Goal: Transaction & Acquisition: Purchase product/service

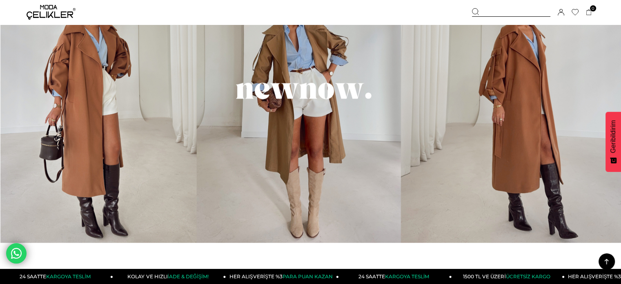
scroll to position [531, 0]
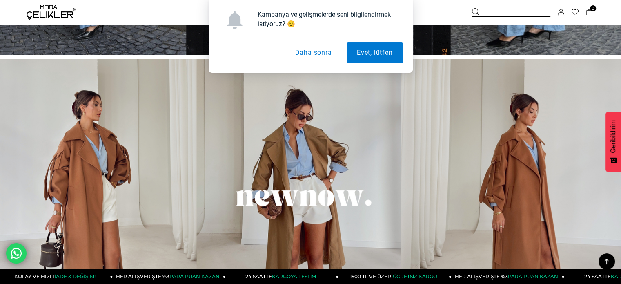
click at [324, 50] on button "Daha sonra" at bounding box center [312, 52] width 57 height 20
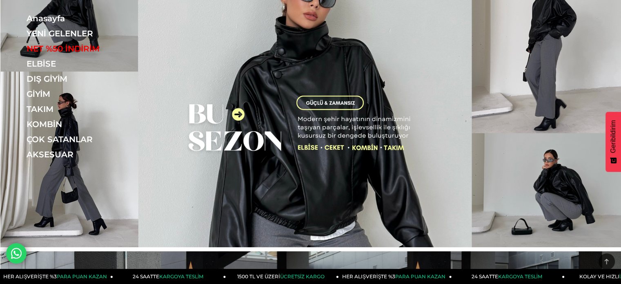
scroll to position [0, 0]
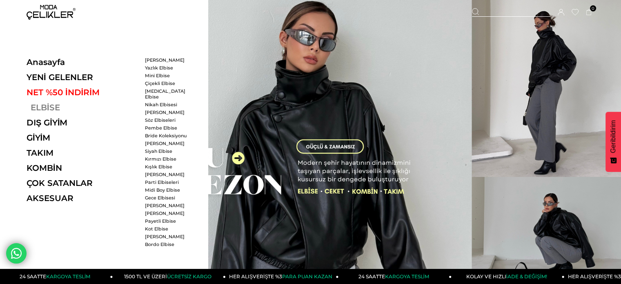
click at [45, 105] on link "ELBİSE" at bounding box center [83, 107] width 112 height 10
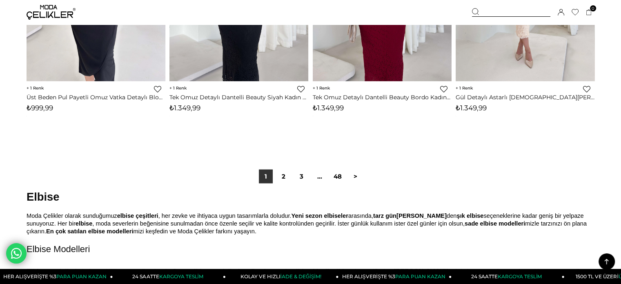
scroll to position [5020, 0]
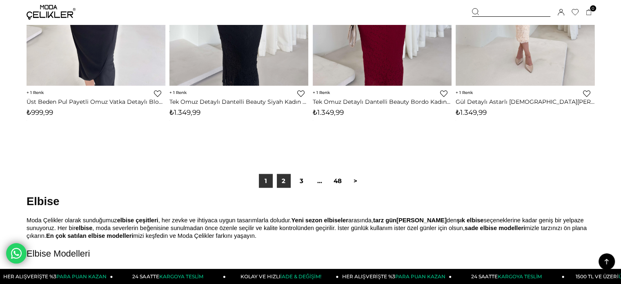
click at [285, 179] on link "2" at bounding box center [284, 181] width 14 height 14
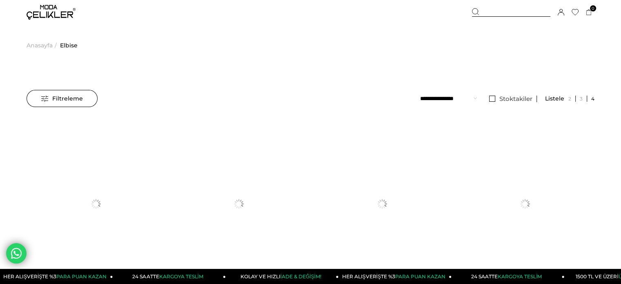
click at [65, 99] on span "Filtreleme" at bounding box center [62, 98] width 42 height 16
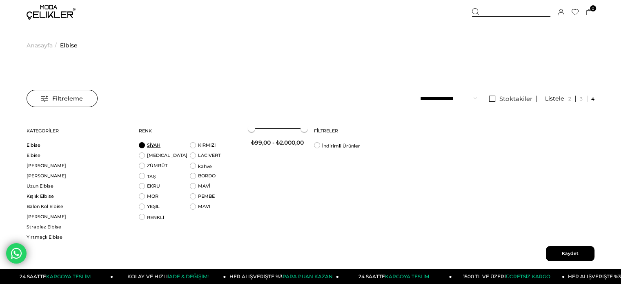
click at [150, 145] on link "SİYAH" at bounding box center [153, 145] width 13 height 6
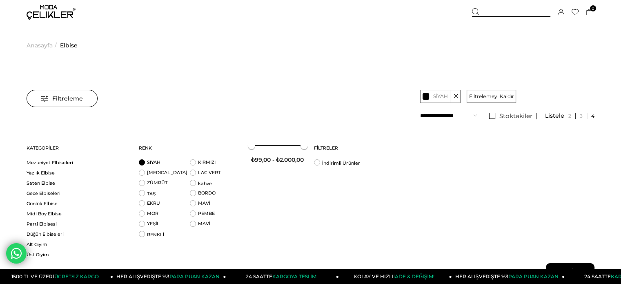
scroll to position [490, 0]
click at [50, 212] on link "Midi Boy Elbise" at bounding box center [78, 213] width 102 height 6
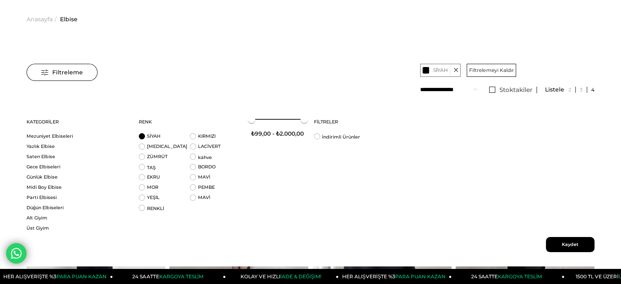
scroll to position [41, 0]
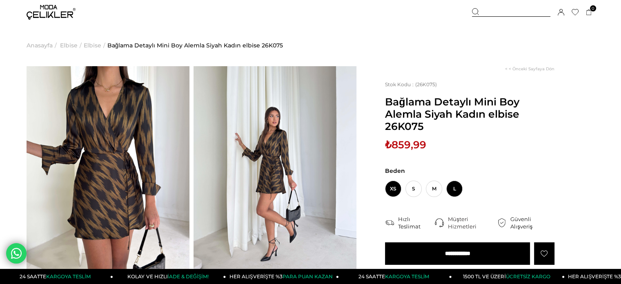
click at [453, 185] on span "L" at bounding box center [454, 188] width 16 height 16
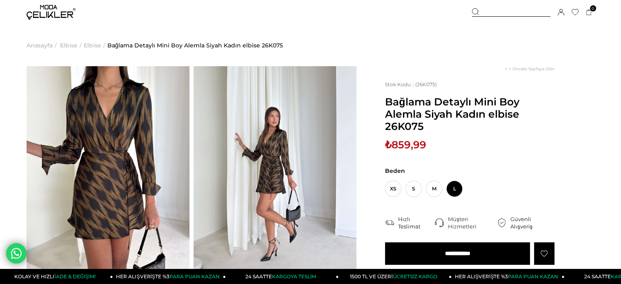
click at [485, 254] on input "**********" at bounding box center [457, 253] width 145 height 22
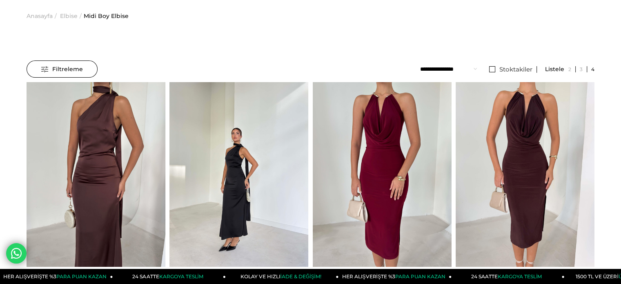
click at [86, 62] on div "Filtreleme" at bounding box center [62, 68] width 71 height 17
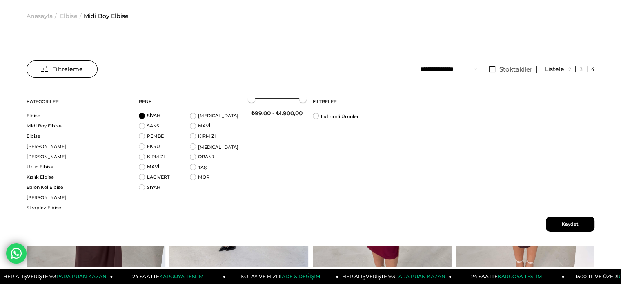
click at [144, 114] on li "SİYAH" at bounding box center [164, 118] width 51 height 10
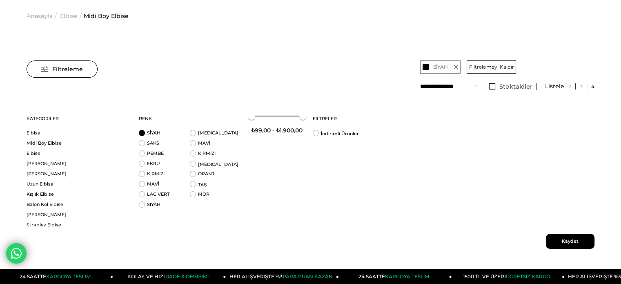
click at [562, 240] on span "Kaydet" at bounding box center [570, 240] width 49 height 15
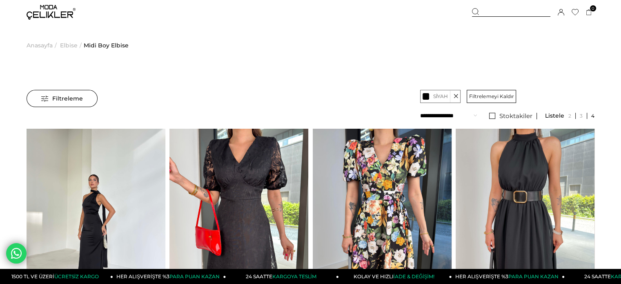
click at [455, 97] on icon at bounding box center [455, 96] width 4 height 12
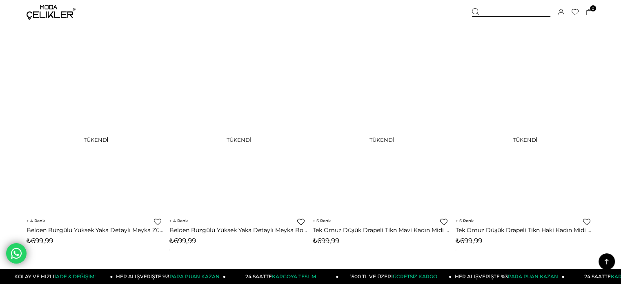
scroll to position [3632, 0]
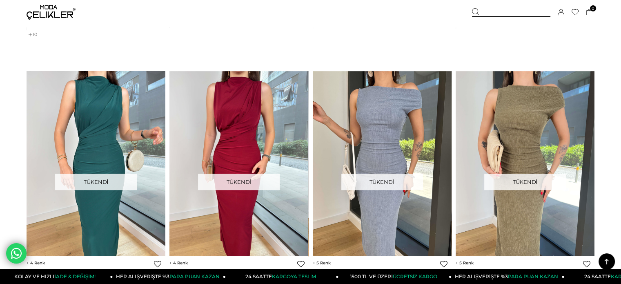
click at [51, 12] on img at bounding box center [51, 12] width 49 height 15
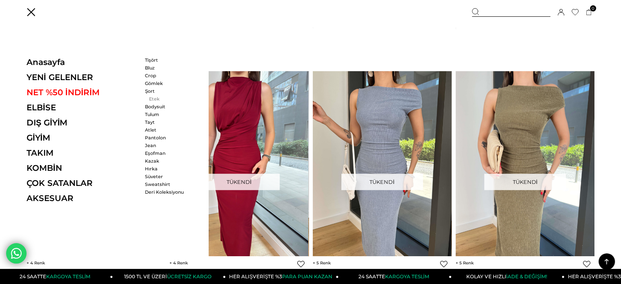
click at [152, 97] on link "Etek" at bounding box center [168, 99] width 47 height 6
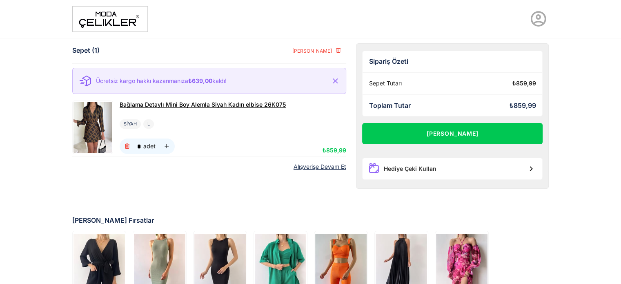
click at [228, 104] on span "Bağlama Detaylı Mini Boy Alemla Siyah Kadın elbise 26K075" at bounding box center [203, 104] width 166 height 7
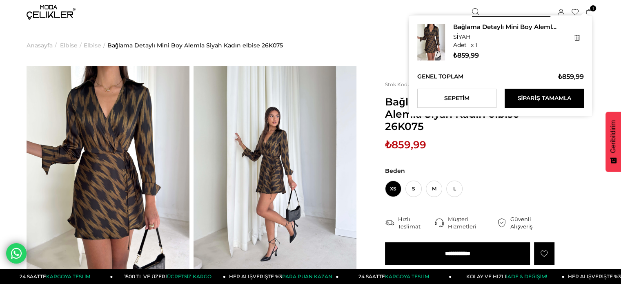
click at [525, 78] on ul "Genel Toplam : ₺859,99" at bounding box center [500, 77] width 167 height 16
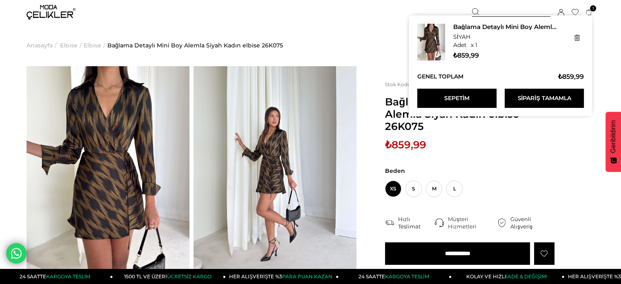
click at [471, 100] on link "Sepetim" at bounding box center [456, 98] width 79 height 19
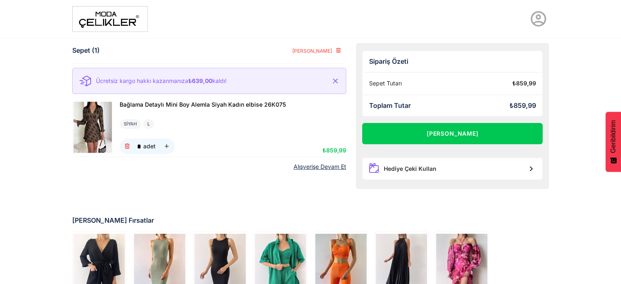
scroll to position [82, 0]
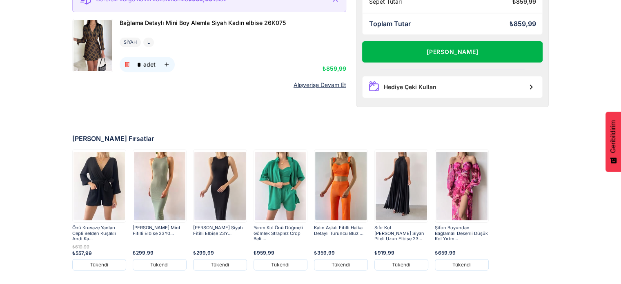
click at [464, 56] on button "[PERSON_NAME]" at bounding box center [452, 51] width 181 height 21
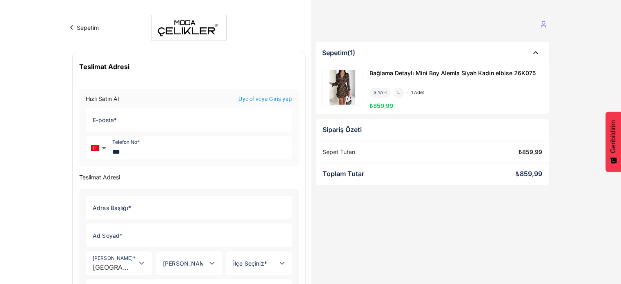
click at [171, 117] on input "E-posta *" at bounding box center [186, 119] width 201 height 23
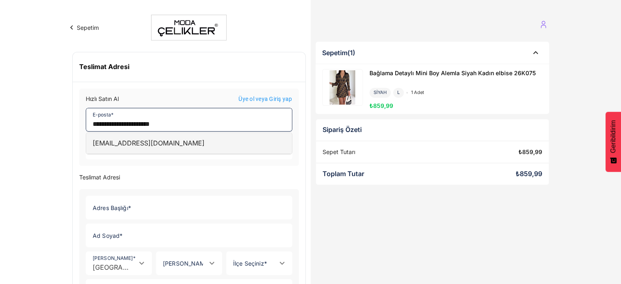
type input "**********"
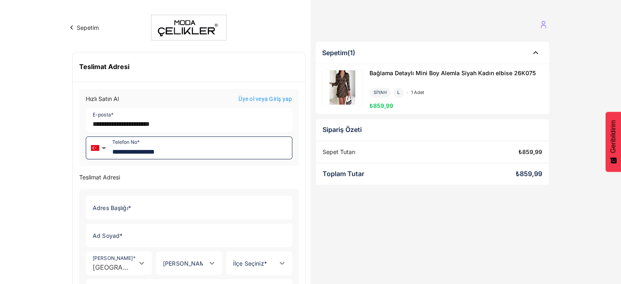
type input "**********"
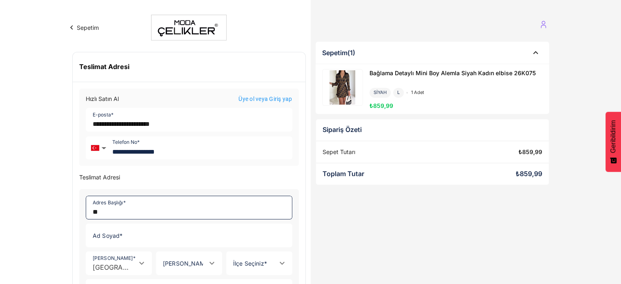
type input "**"
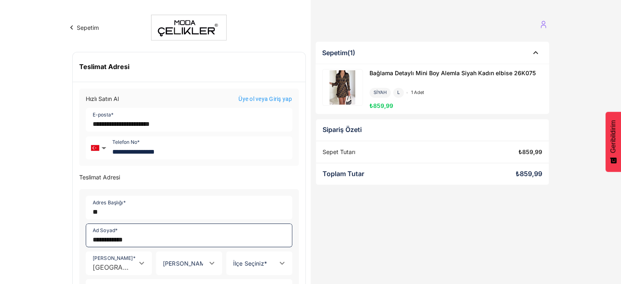
type input "**********"
type input "*******"
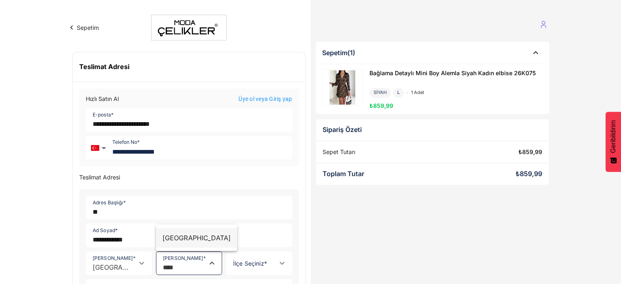
click at [167, 237] on div "İstanbul" at bounding box center [196, 238] width 69 height 10
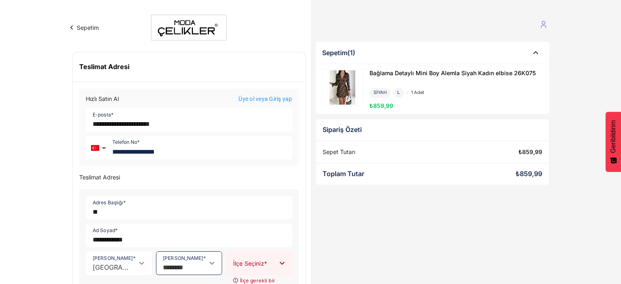
type input "********"
click at [256, 264] on input "İlçe Seçiniz *" at bounding box center [251, 267] width 49 height 8
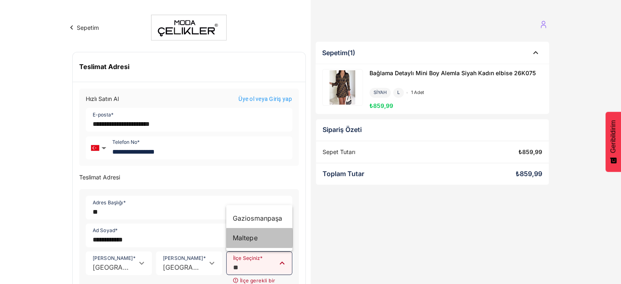
click at [248, 239] on div "Maltepe" at bounding box center [259, 238] width 53 height 10
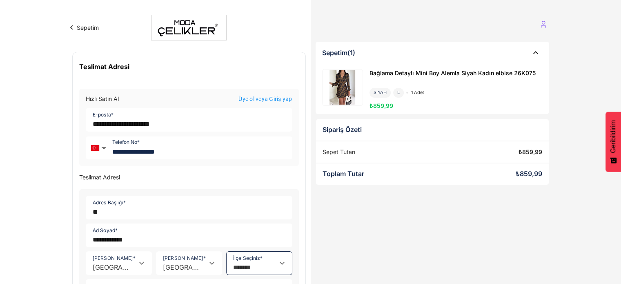
scroll to position [163, 0]
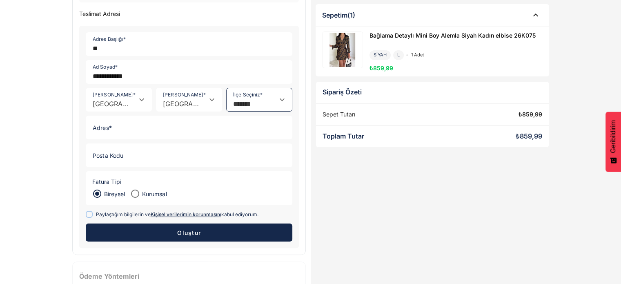
type input "*******"
click at [160, 124] on input "Adres *" at bounding box center [186, 127] width 201 height 23
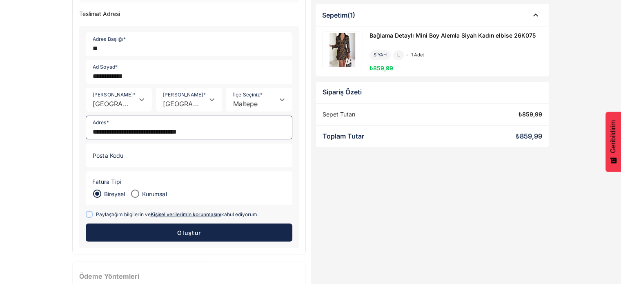
click at [194, 130] on input "**********" at bounding box center [186, 127] width 201 height 23
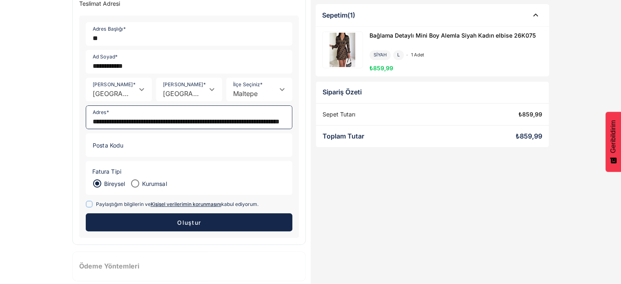
scroll to position [182, 0]
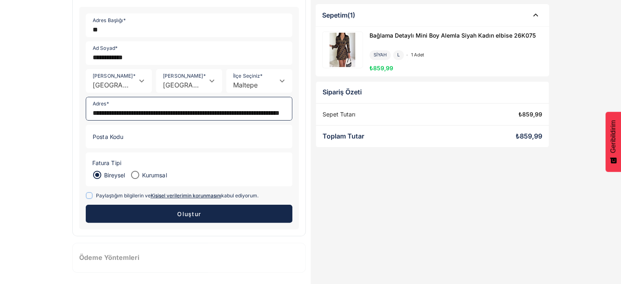
type input "**********"
click at [113, 192] on div "Paylaştığım bilgilerin ve Kişisel verilerimin korunmasını kabul ediyorum." at bounding box center [177, 195] width 162 height 7
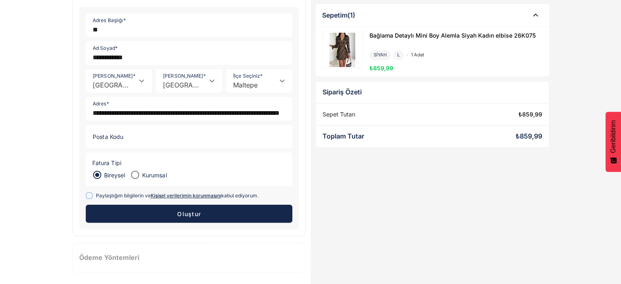
click at [158, 211] on button "Oluştur" at bounding box center [189, 213] width 207 height 18
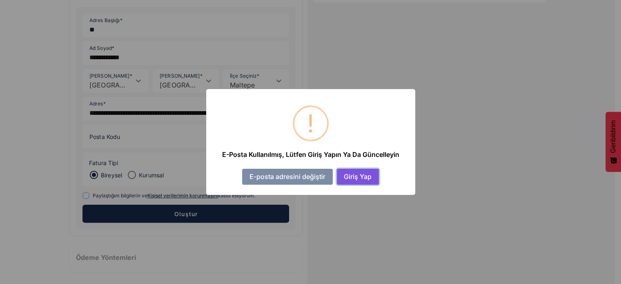
click at [359, 178] on button "Giriş Yap" at bounding box center [358, 177] width 42 height 16
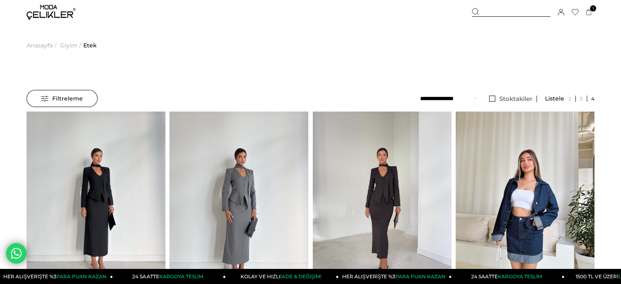
click at [68, 44] on span "Giyim" at bounding box center [68, 45] width 17 height 42
click at [39, 46] on span "Anasayfa" at bounding box center [40, 45] width 26 height 42
click at [41, 12] on img at bounding box center [51, 12] width 49 height 15
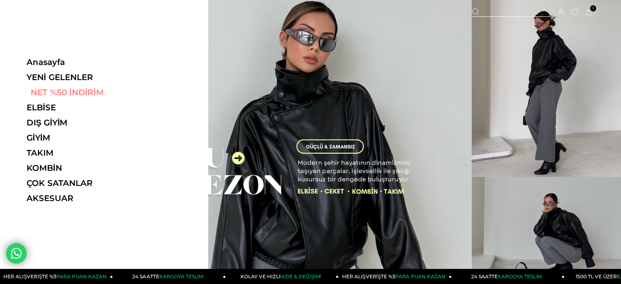
drag, startPoint x: 0, startPoint y: 0, endPoint x: 71, endPoint y: 93, distance: 117.4
click at [71, 93] on link "NET %50 İNDİRİM" at bounding box center [83, 92] width 112 height 10
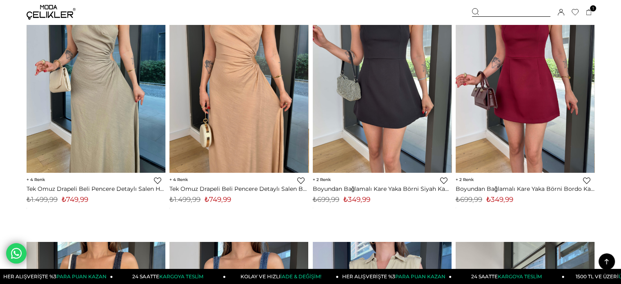
scroll to position [2571, 0]
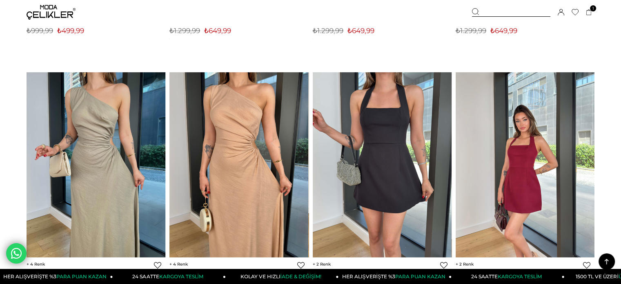
click at [527, 172] on div at bounding box center [525, 164] width 417 height 184
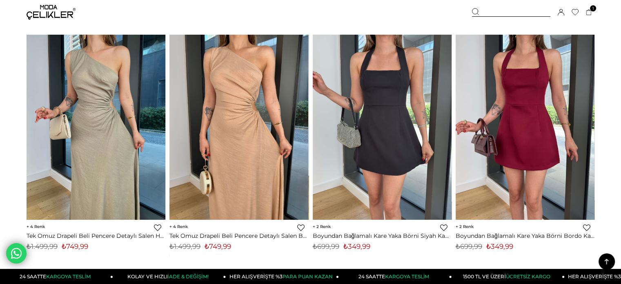
scroll to position [2653, 0]
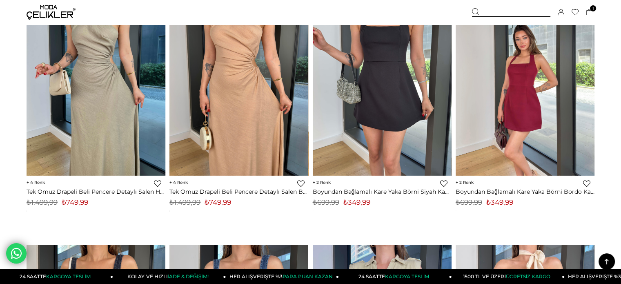
click at [526, 149] on img at bounding box center [524, 83] width 139 height 185
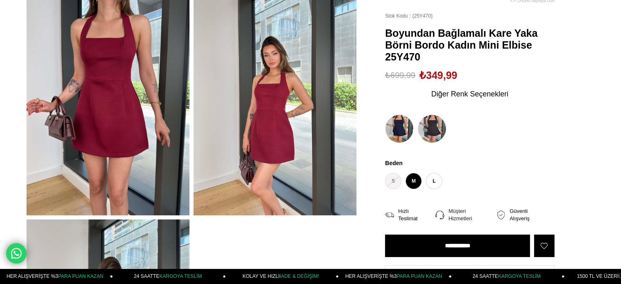
scroll to position [82, 0]
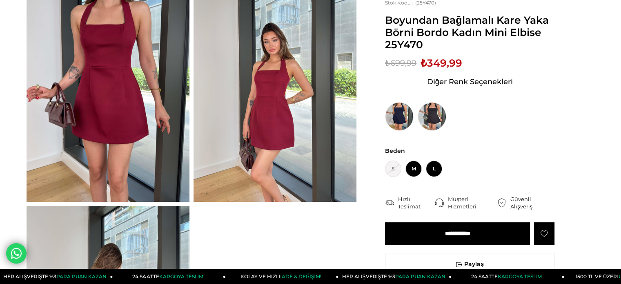
click at [435, 172] on span "L" at bounding box center [434, 168] width 16 height 16
click at [469, 232] on input "**********" at bounding box center [457, 233] width 145 height 22
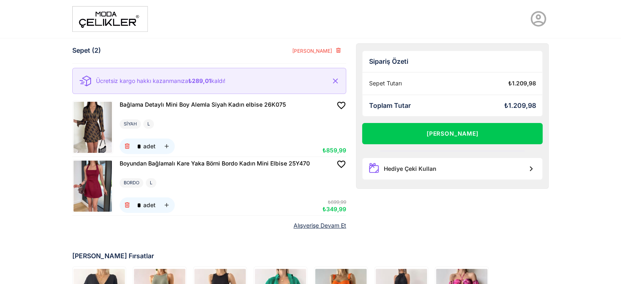
drag, startPoint x: 186, startPoint y: 80, endPoint x: 261, endPoint y: 81, distance: 74.7
click at [261, 81] on div "Ücretsiz kargo hakkı kazanmanıza ₺289,01 kaldı!" at bounding box center [209, 81] width 274 height 26
click at [129, 202] on icon "button" at bounding box center [127, 205] width 7 height 7
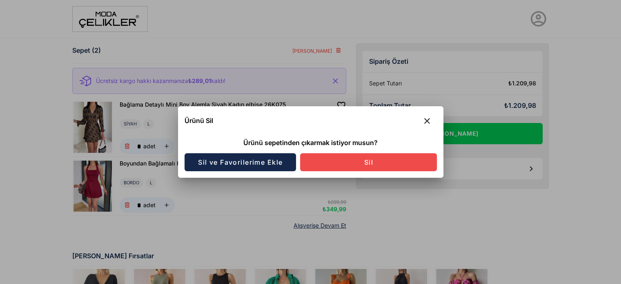
click at [365, 160] on span "Sil" at bounding box center [368, 162] width 10 height 8
